Goal: Transaction & Acquisition: Book appointment/travel/reservation

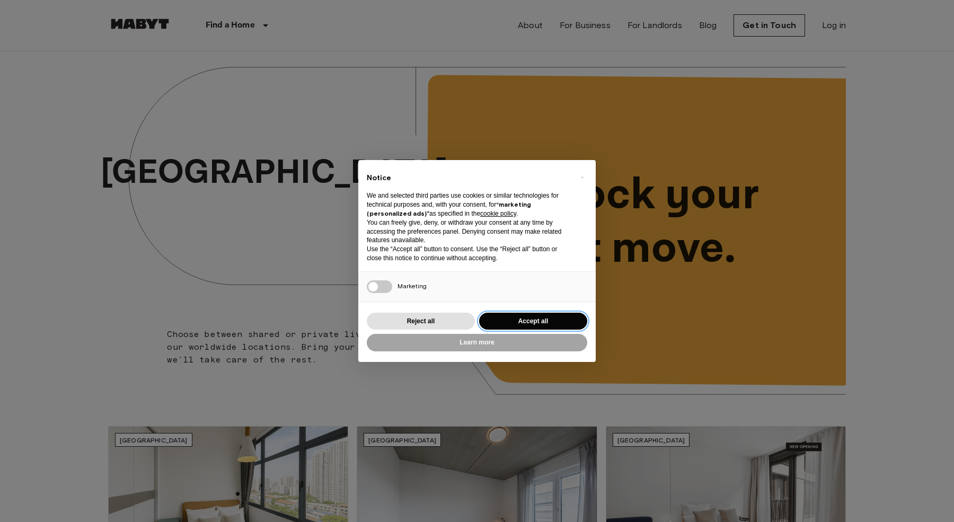
click at [538, 317] on button "Accept all" at bounding box center [533, 321] width 108 height 17
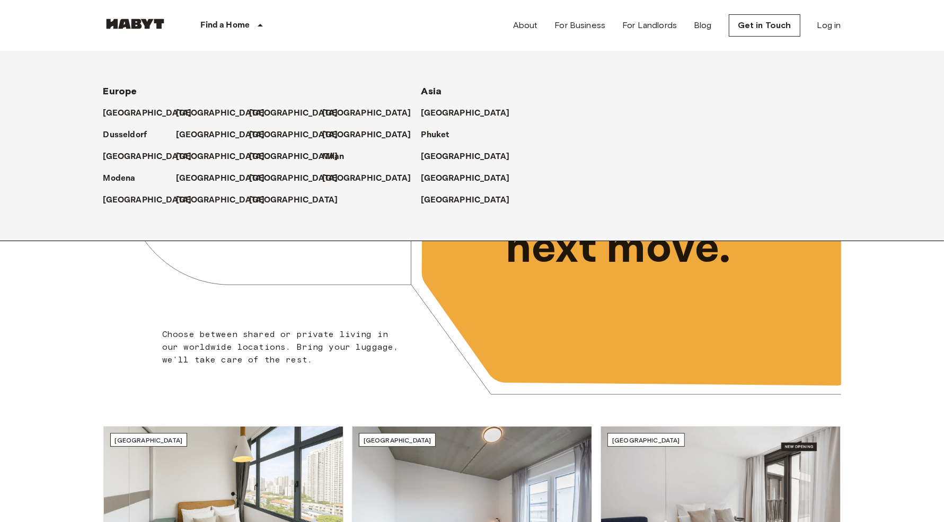
click at [248, 25] on p "Find a Home" at bounding box center [225, 25] width 49 height 13
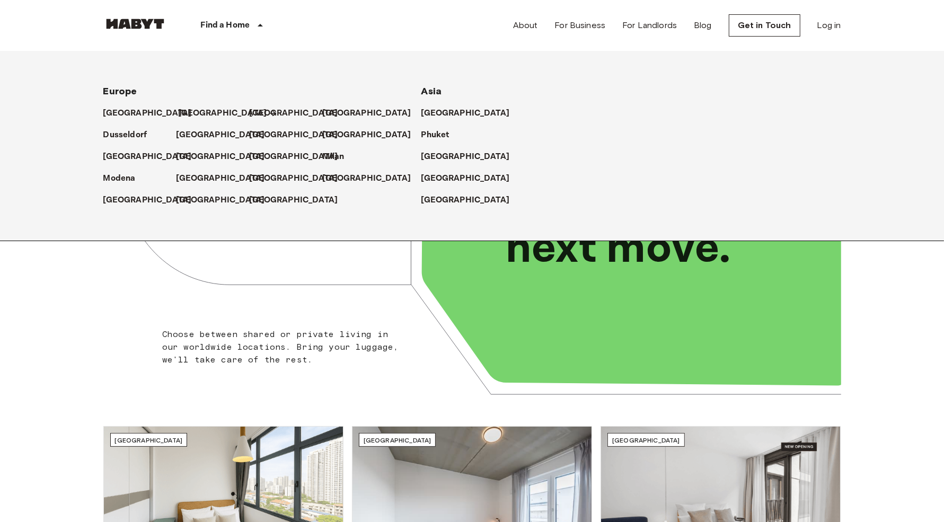
click at [193, 114] on p "[GEOGRAPHIC_DATA]" at bounding box center [223, 113] width 89 height 13
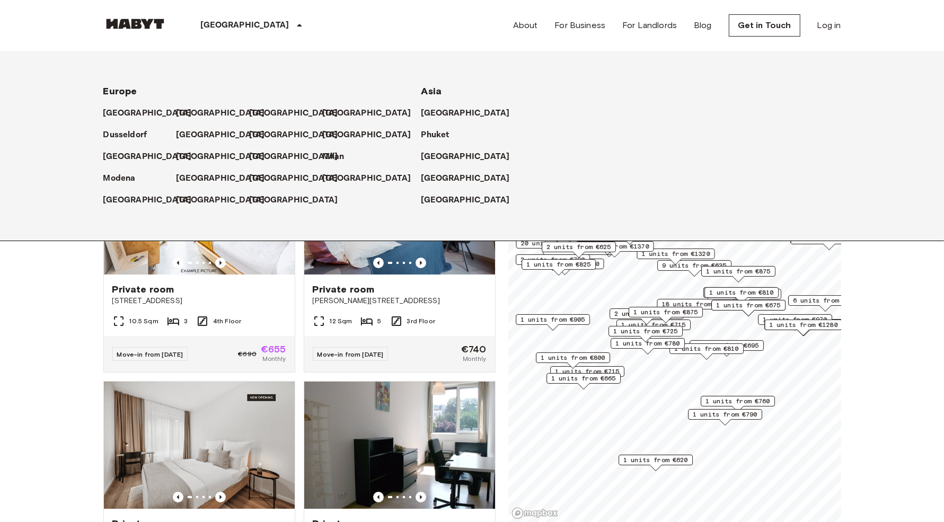
click at [293, 27] on icon at bounding box center [299, 25] width 13 height 13
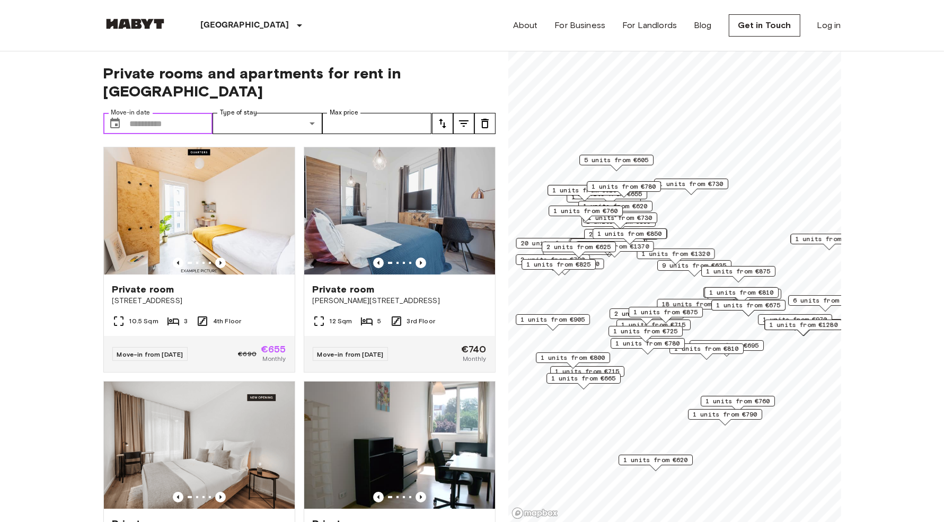
click at [186, 113] on input "Move-in date" at bounding box center [171, 123] width 83 height 21
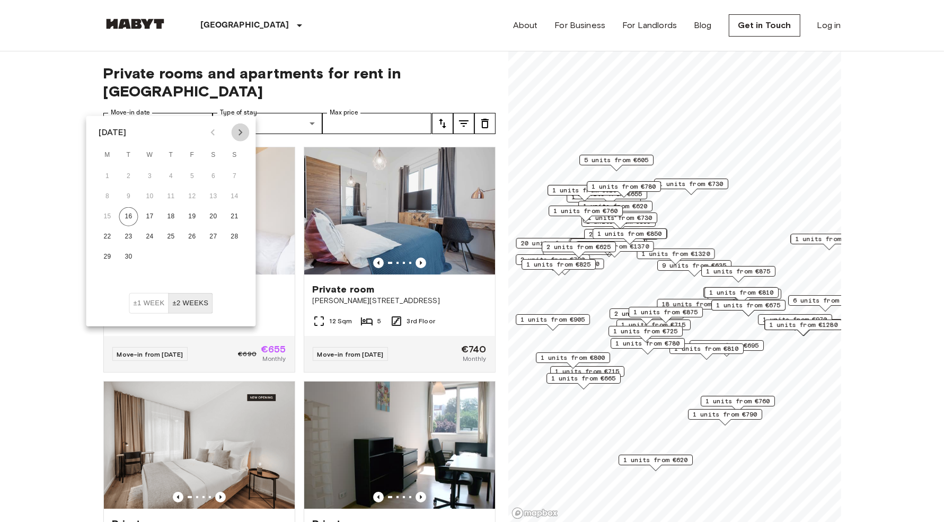
click at [241, 134] on icon "Next month" at bounding box center [240, 132] width 13 height 13
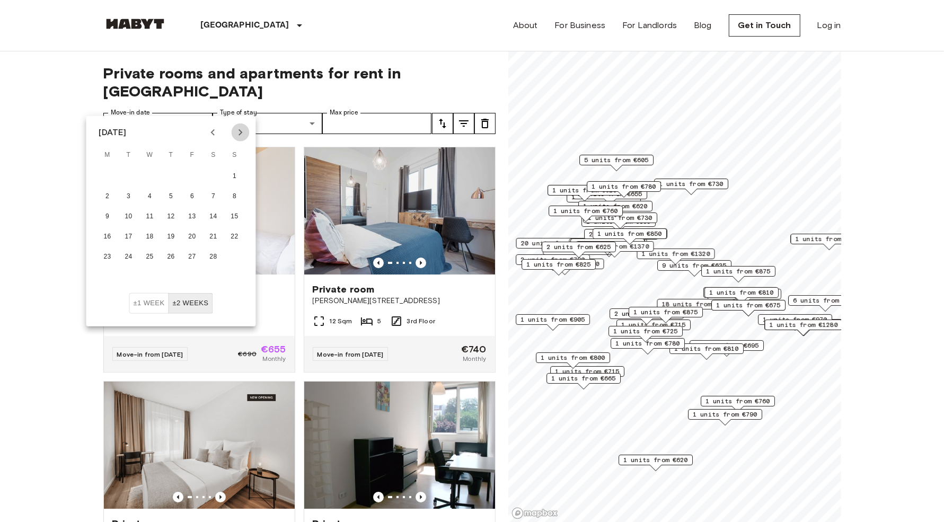
click at [241, 134] on icon "Next month" at bounding box center [240, 132] width 13 height 13
click at [233, 177] on button "1" at bounding box center [234, 176] width 19 height 19
type input "**********"
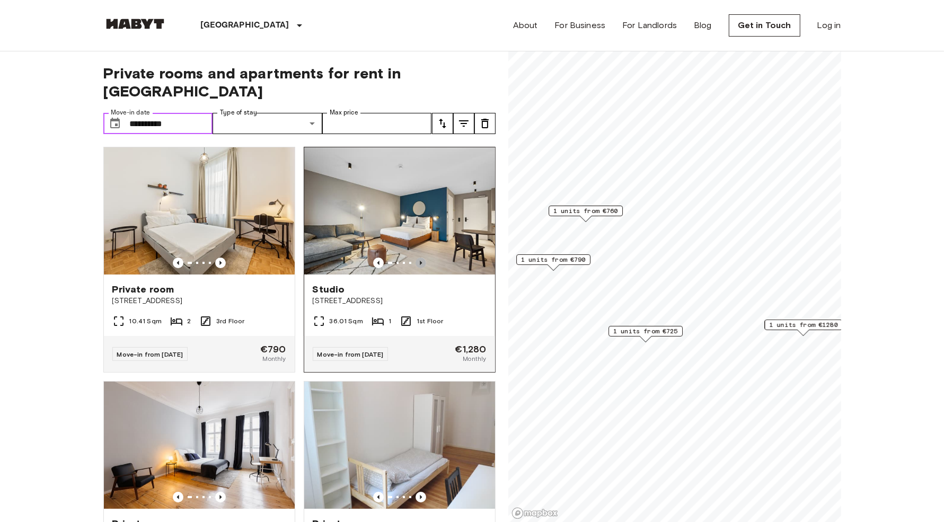
click at [417, 258] on icon "Previous image" at bounding box center [421, 263] width 11 height 11
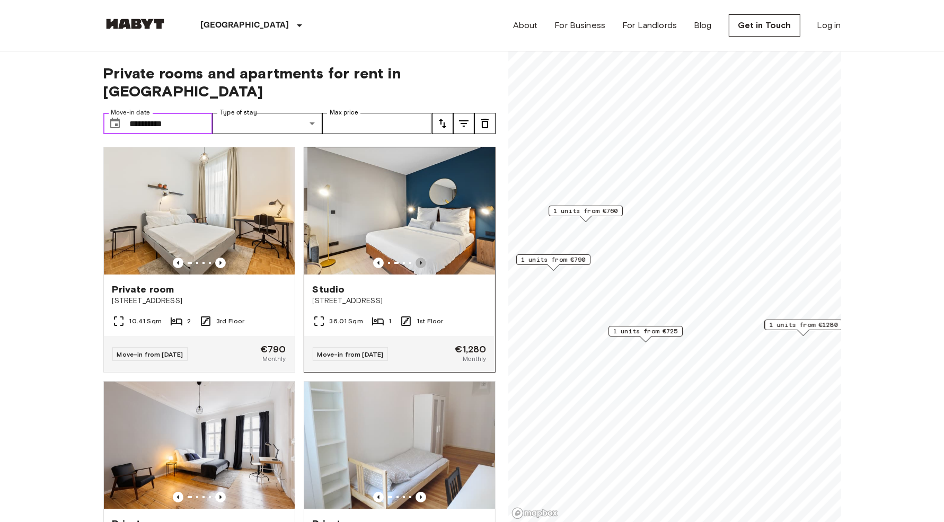
click at [417, 258] on icon "Previous image" at bounding box center [421, 263] width 11 height 11
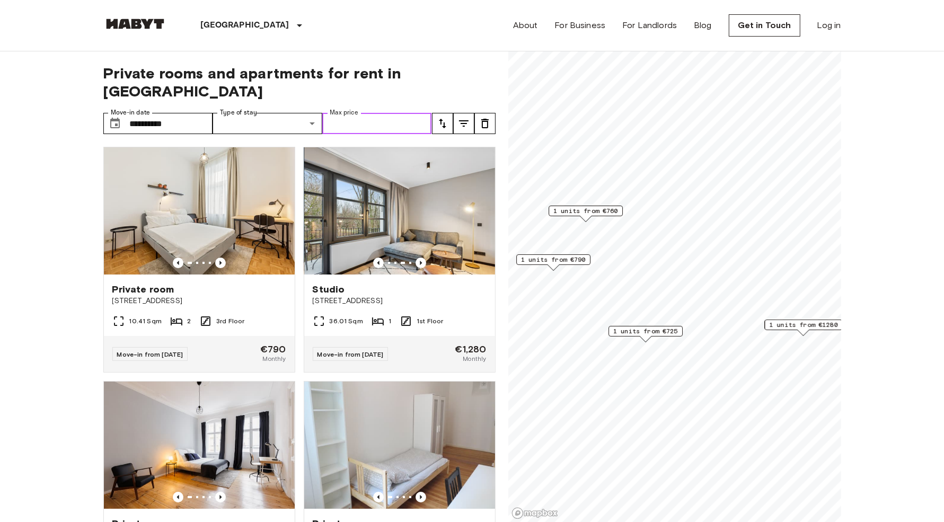
click at [359, 113] on input "Max price" at bounding box center [377, 123] width 110 height 21
click at [393, 113] on input "Max price" at bounding box center [377, 123] width 110 height 21
type input "***"
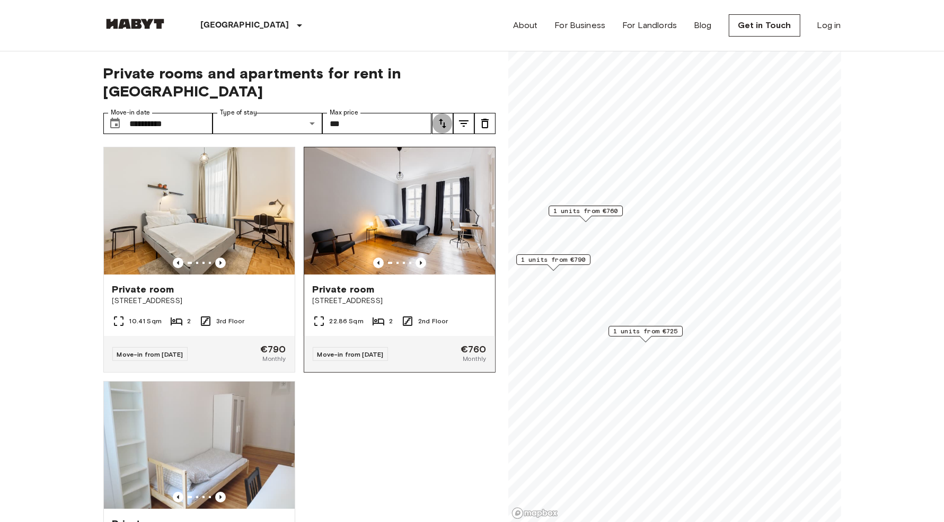
scroll to position [29, 0]
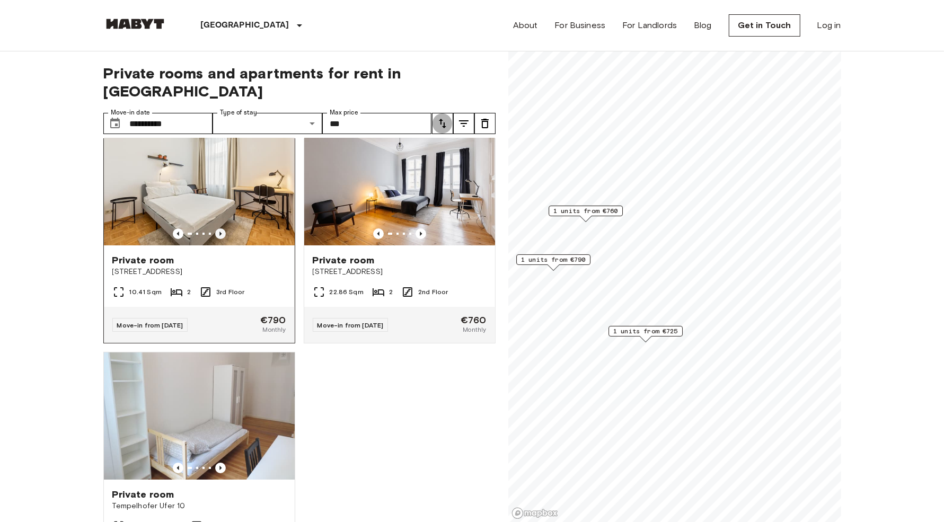
click at [215, 228] on icon "Previous image" at bounding box center [220, 233] width 11 height 11
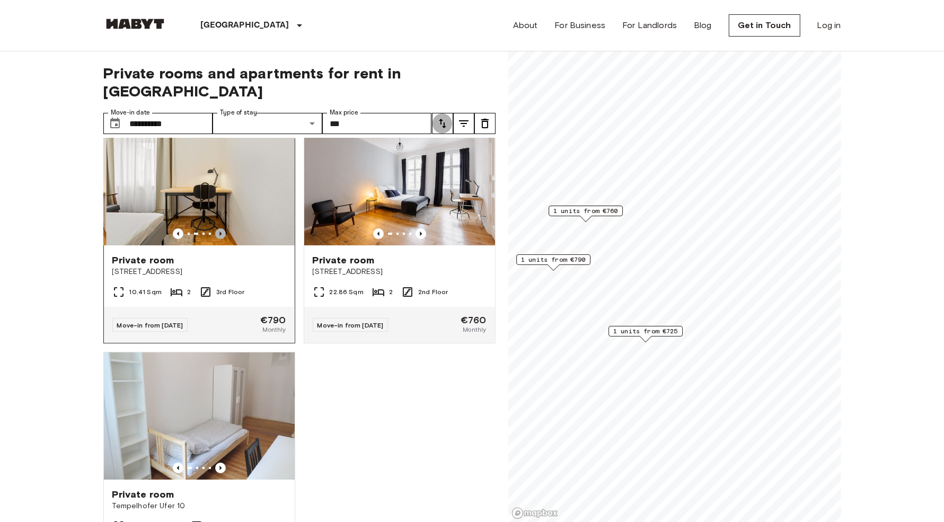
click at [215, 228] on icon "Previous image" at bounding box center [220, 233] width 11 height 11
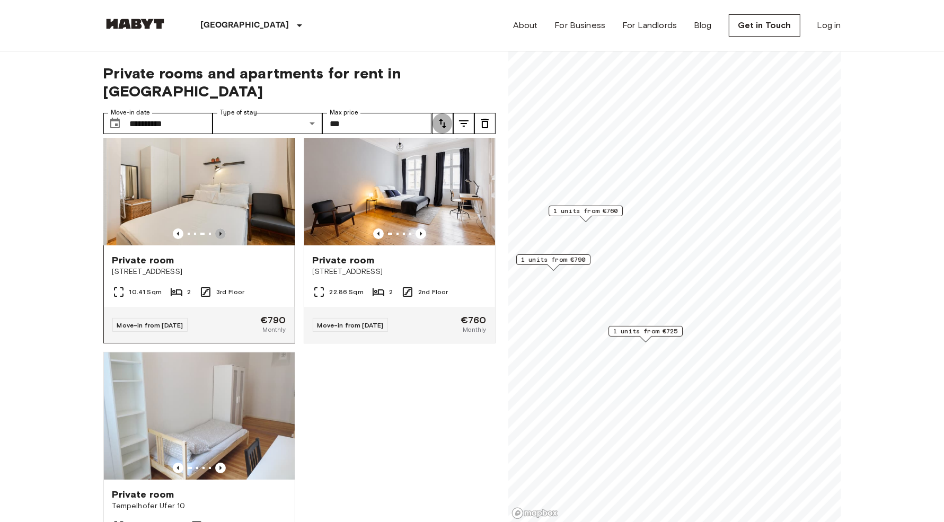
click at [215, 228] on icon "Previous image" at bounding box center [220, 233] width 11 height 11
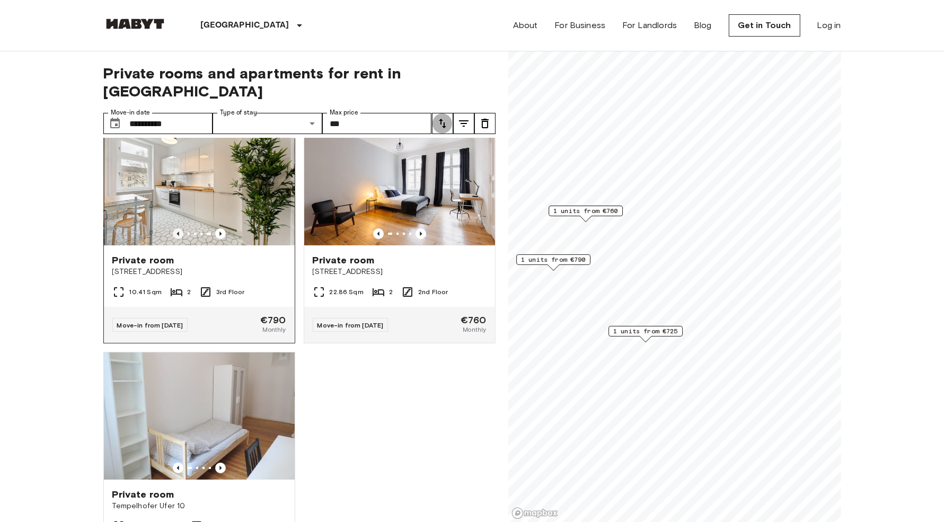
click at [175, 228] on icon "Previous image" at bounding box center [178, 233] width 11 height 11
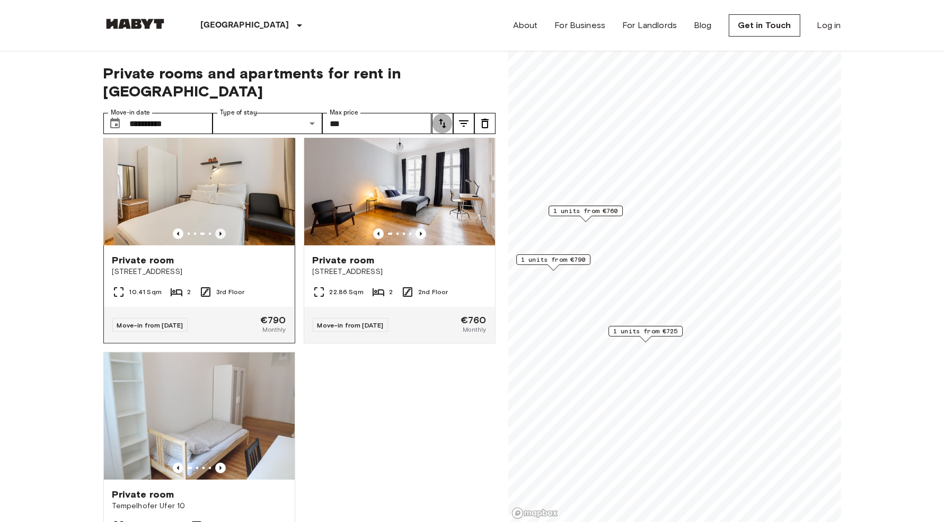
click at [216, 228] on icon "Previous image" at bounding box center [220, 233] width 11 height 11
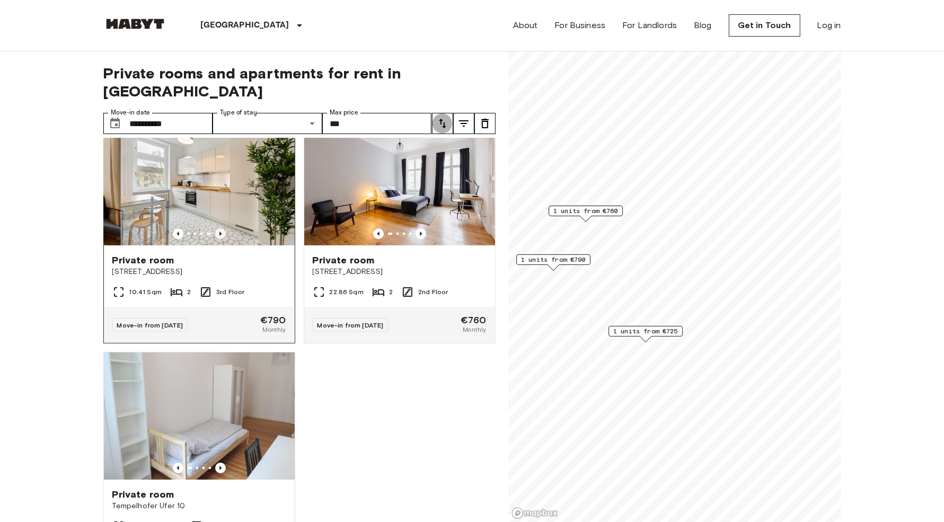
click at [216, 228] on icon "Previous image" at bounding box center [220, 233] width 11 height 11
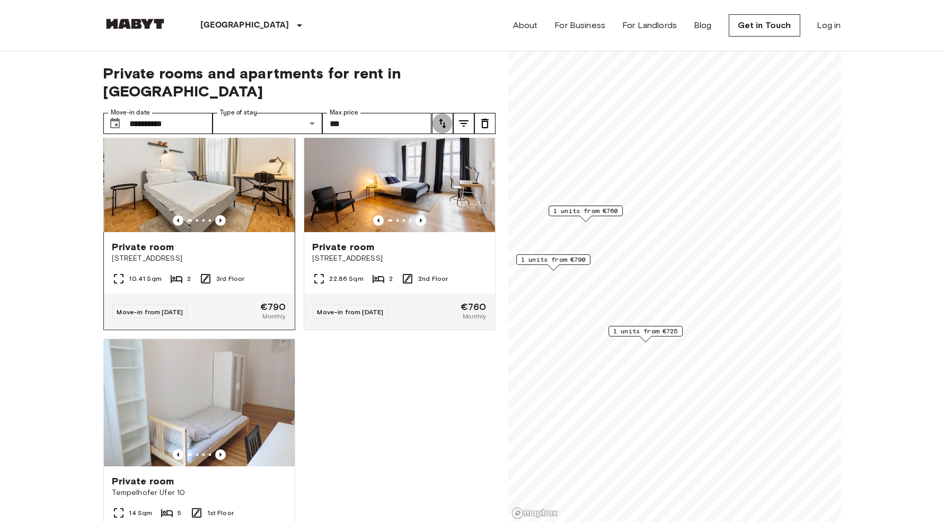
scroll to position [59, 0]
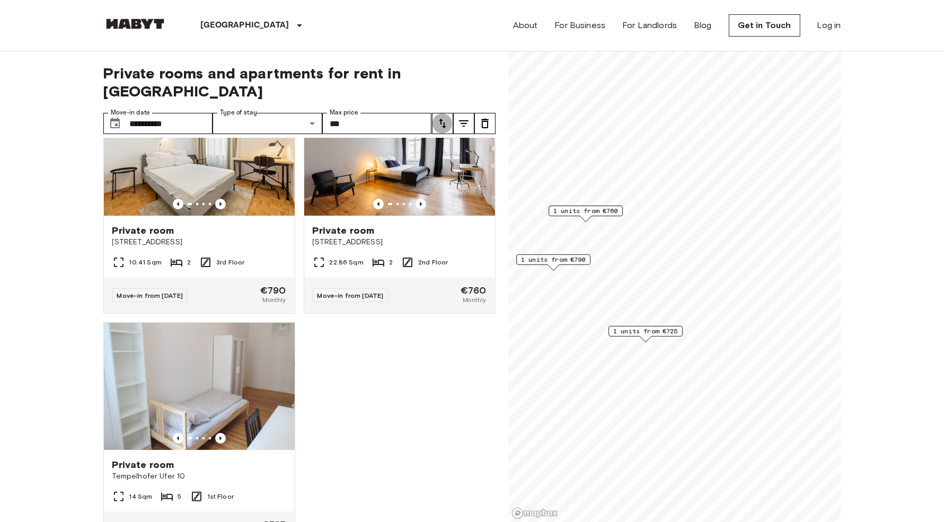
click at [563, 260] on span "1 units from €790" at bounding box center [553, 260] width 65 height 10
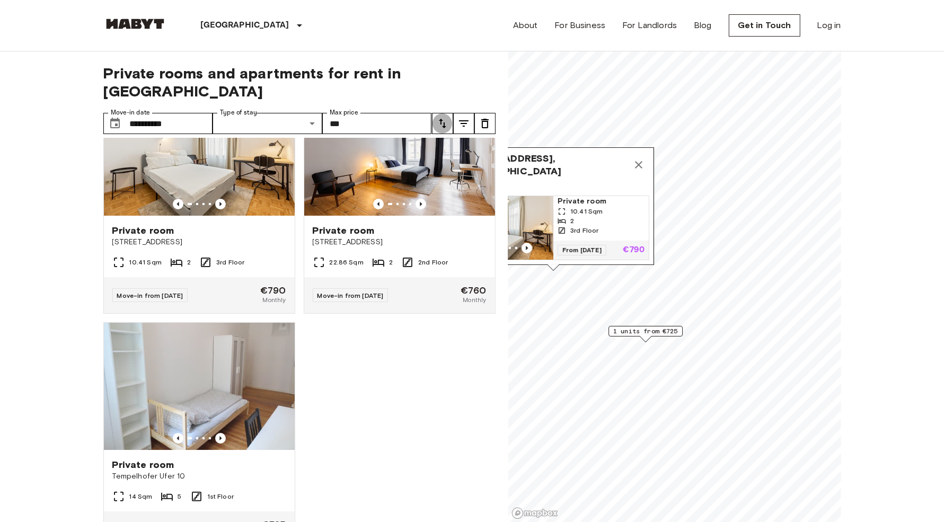
click at [639, 335] on span "1 units from €725" at bounding box center [645, 332] width 65 height 10
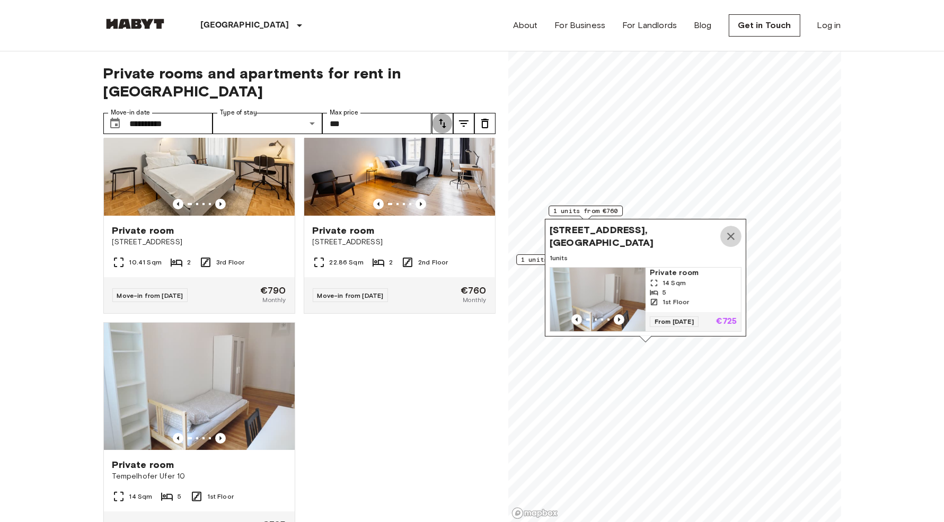
click at [737, 226] on button "Map marker" at bounding box center [730, 236] width 21 height 21
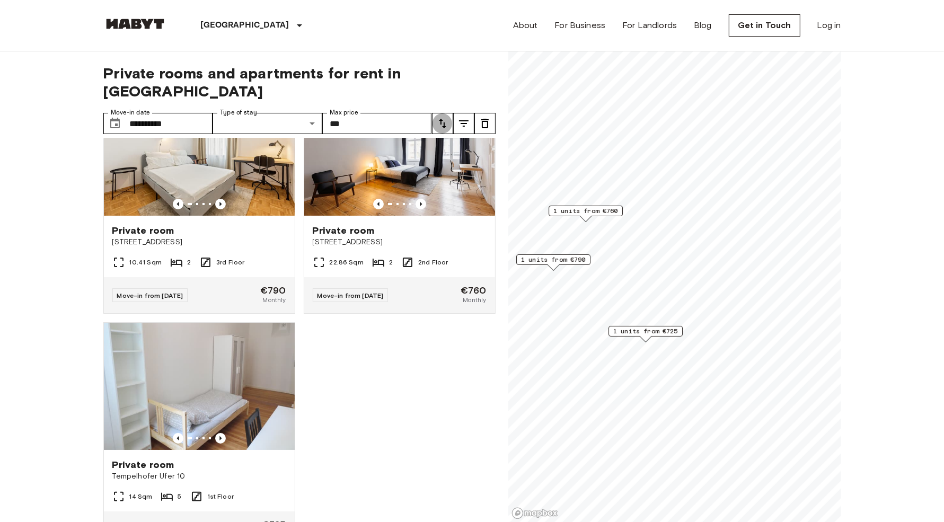
click at [617, 210] on span "1 units from €760" at bounding box center [585, 211] width 65 height 10
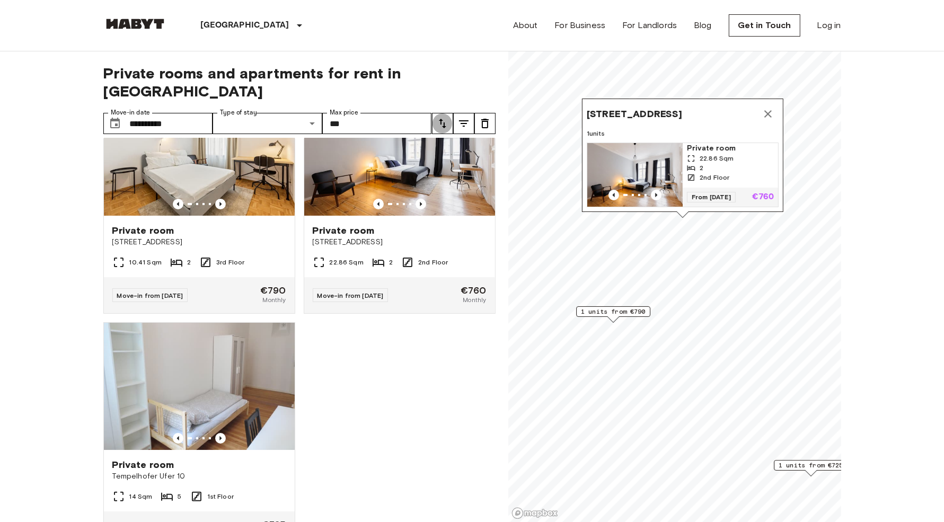
click at [772, 108] on icon "Map marker" at bounding box center [768, 114] width 13 height 13
